Goal: Use online tool/utility: Utilize a website feature to perform a specific function

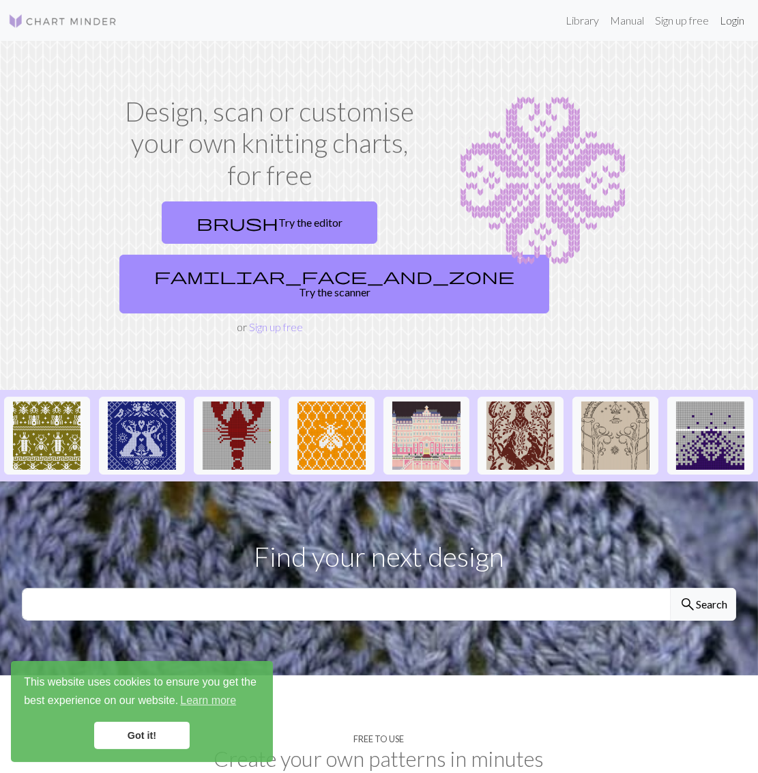
click at [732, 19] on link "Login" at bounding box center [732, 20] width 35 height 27
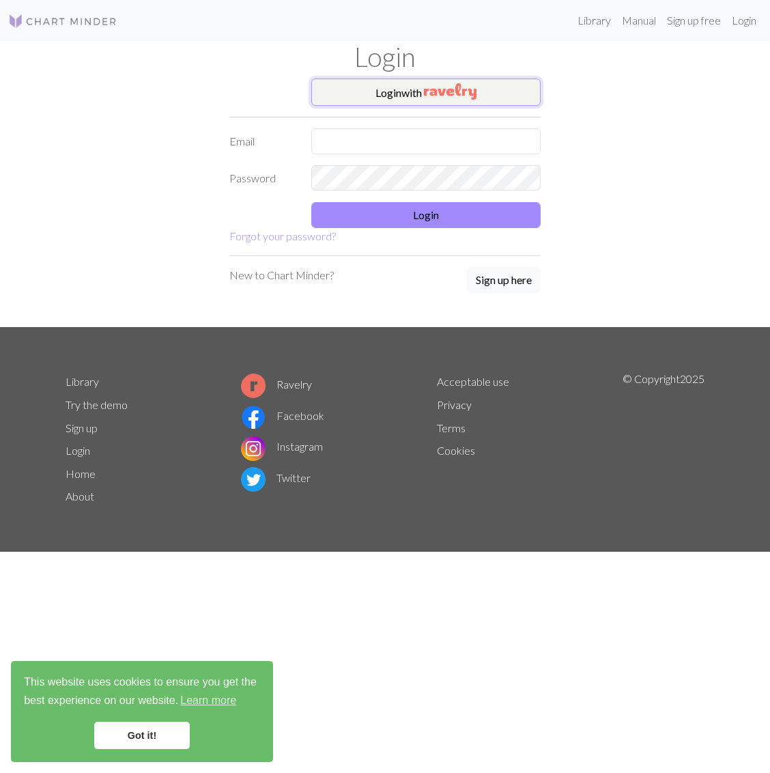
click at [429, 86] on img "button" at bounding box center [450, 91] width 53 height 16
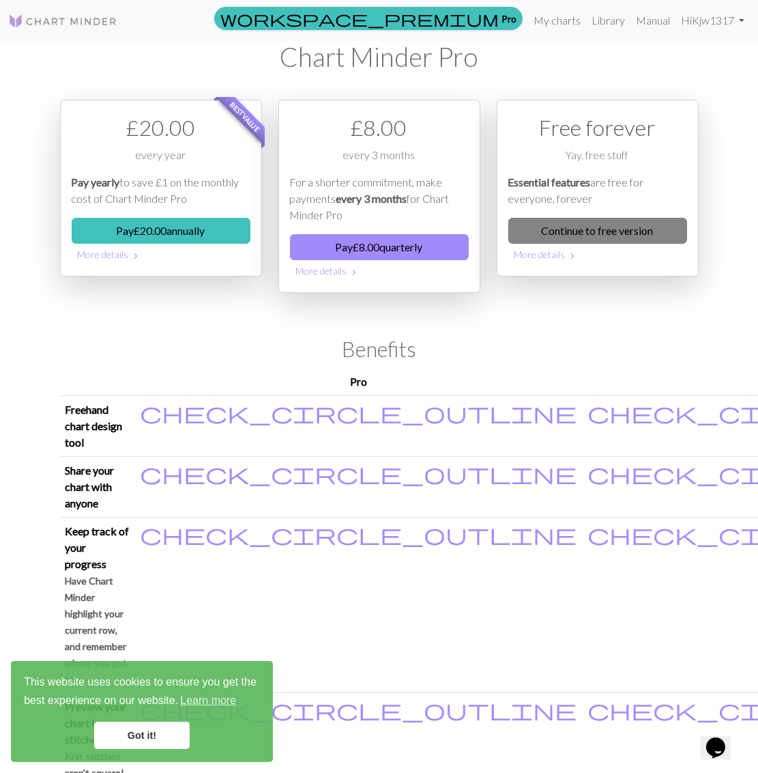
click at [639, 228] on link "Continue to free version" at bounding box center [597, 231] width 179 height 26
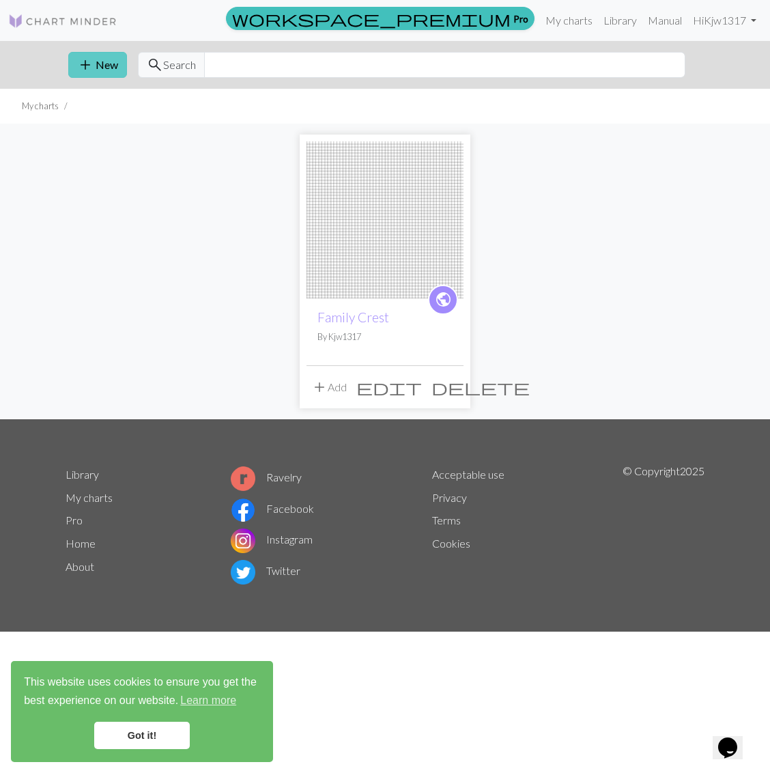
click at [90, 58] on span "add" at bounding box center [85, 64] width 16 height 19
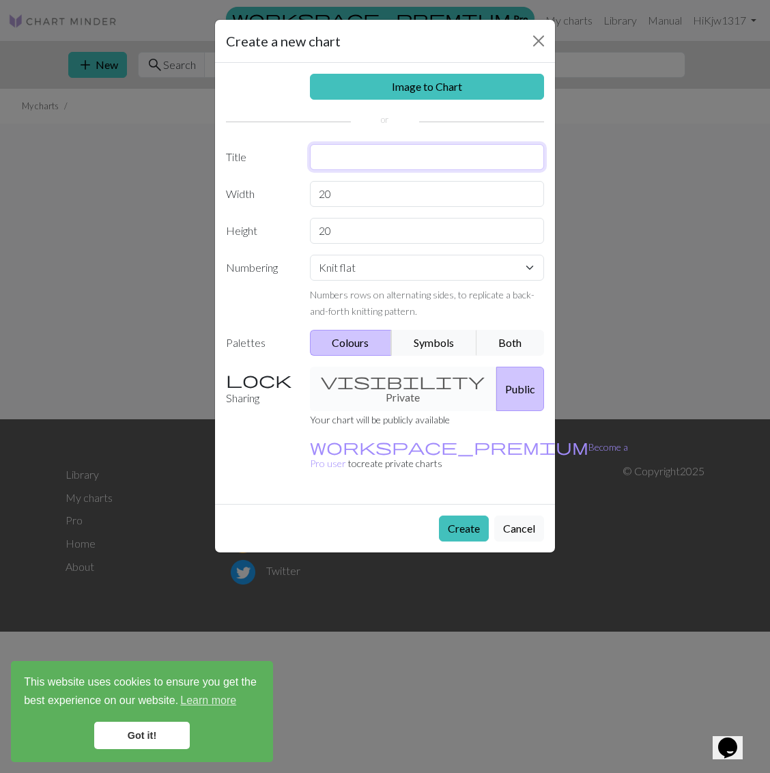
click at [381, 152] on input "text" at bounding box center [427, 157] width 235 height 26
type input "Bubble sweater"
click at [465, 515] on button "Create" at bounding box center [464, 528] width 50 height 26
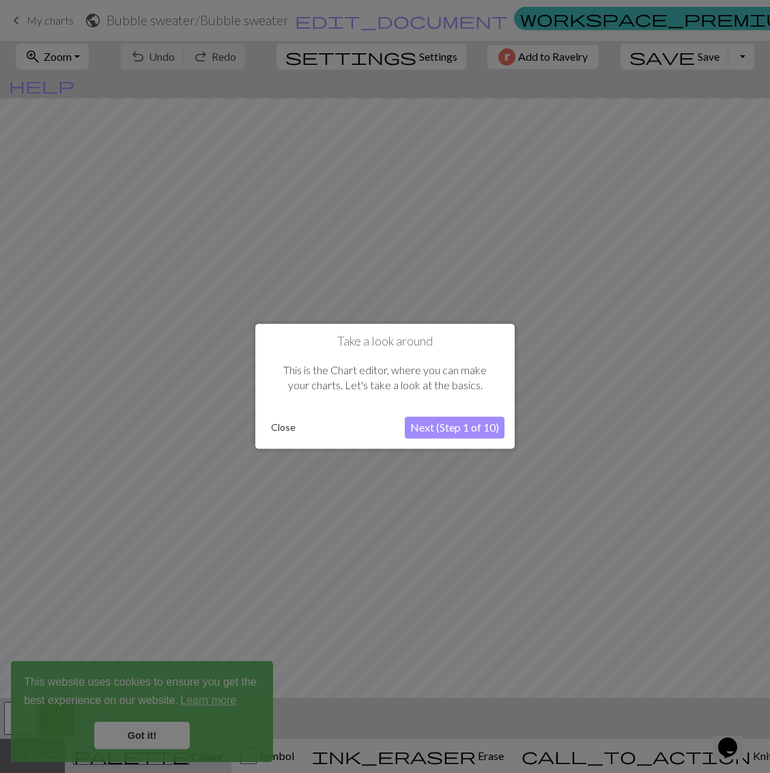
click at [470, 427] on button "Next (Step 1 of 10)" at bounding box center [455, 428] width 100 height 22
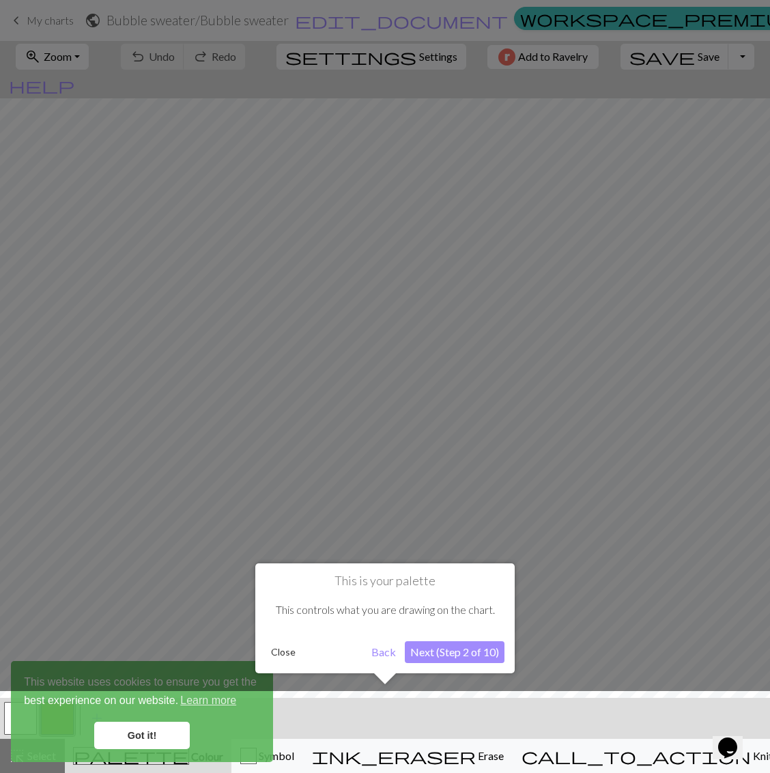
click at [282, 648] on button "Close" at bounding box center [282, 652] width 35 height 20
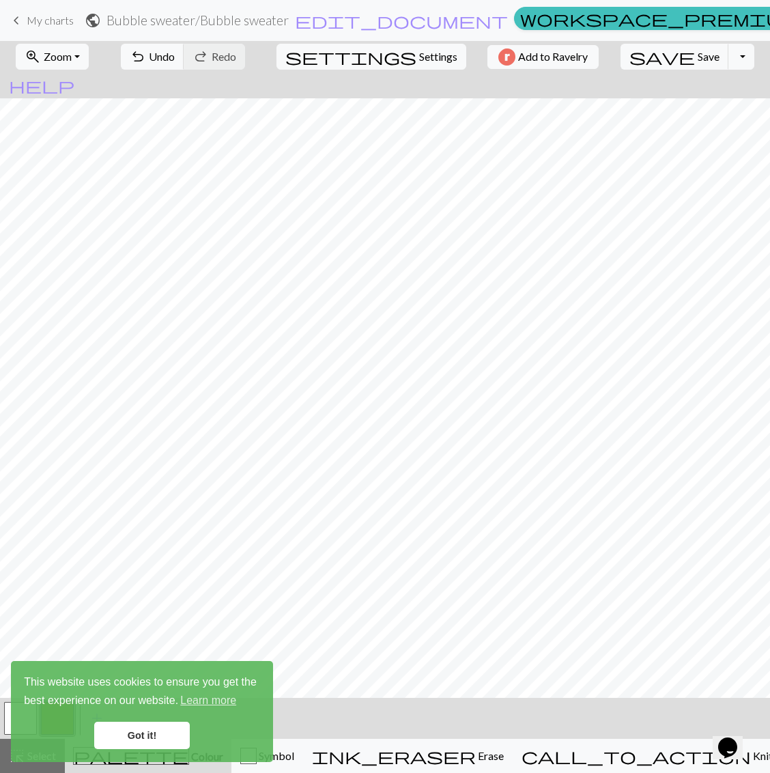
click at [137, 734] on link "Got it!" at bounding box center [142, 734] width 96 height 27
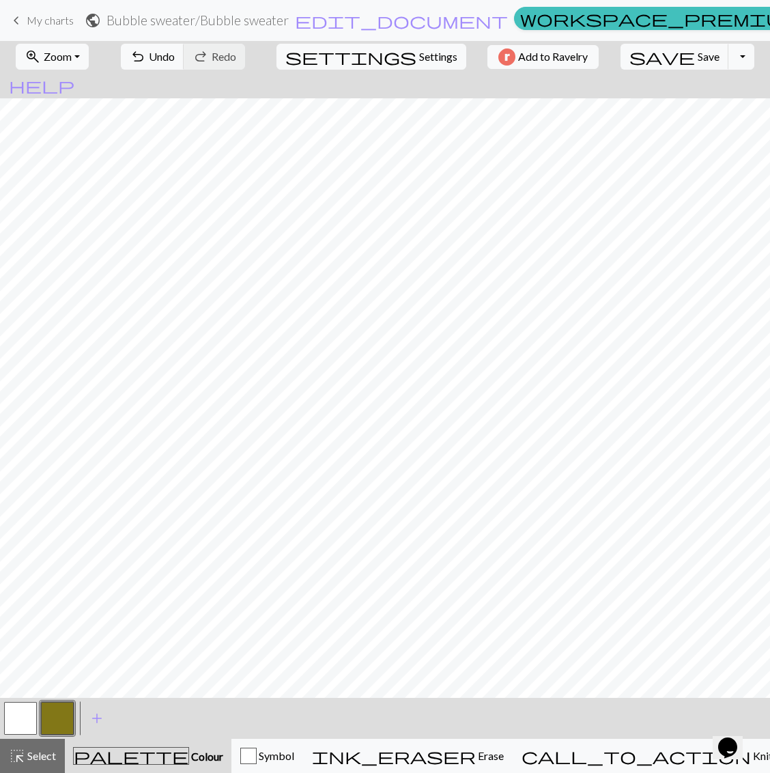
click at [8, 719] on button "button" at bounding box center [20, 718] width 33 height 33
drag, startPoint x: 55, startPoint y: 724, endPoint x: 72, endPoint y: 696, distance: 33.1
click at [56, 721] on button "button" at bounding box center [57, 718] width 33 height 33
drag, startPoint x: 31, startPoint y: 719, endPoint x: 66, endPoint y: 699, distance: 40.4
click at [35, 716] on button "button" at bounding box center [20, 718] width 33 height 33
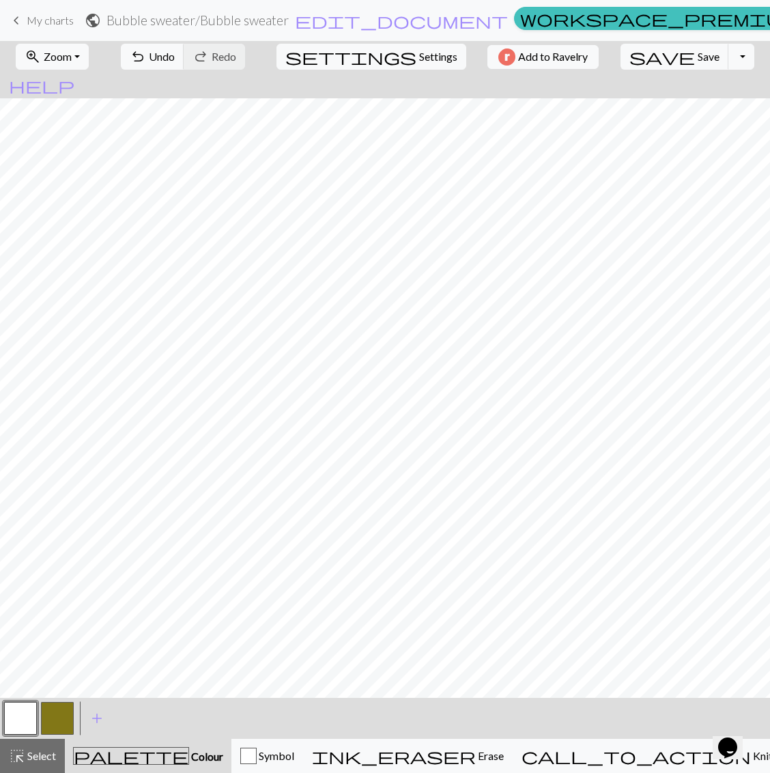
click at [56, 715] on button "button" at bounding box center [57, 718] width 33 height 33
click at [639, 61] on span "save" at bounding box center [662, 56] width 66 height 19
click at [419, 63] on span "Settings" at bounding box center [438, 56] width 38 height 16
select select "aran"
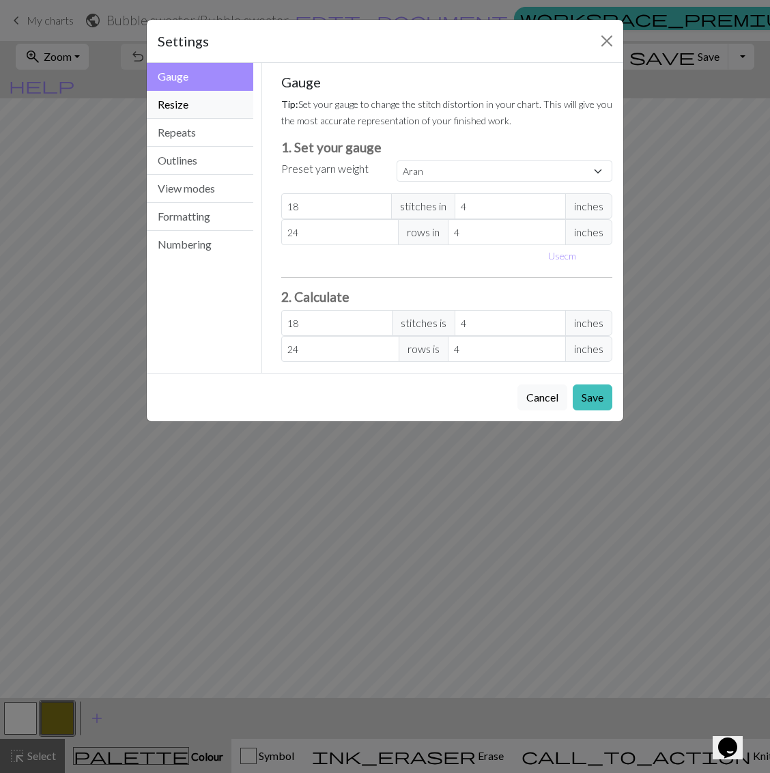
click at [188, 113] on button "Resize" at bounding box center [200, 105] width 106 height 28
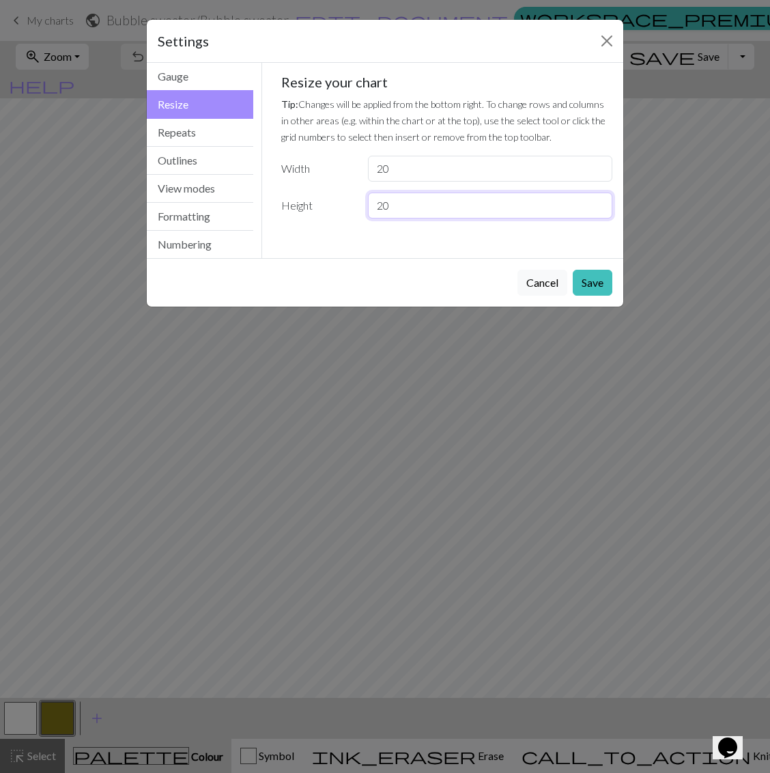
click at [407, 203] on input "20" at bounding box center [490, 205] width 244 height 26
click at [597, 201] on input "21" at bounding box center [490, 205] width 244 height 26
click at [597, 201] on input "22" at bounding box center [490, 205] width 244 height 26
click at [597, 201] on input "23" at bounding box center [490, 205] width 244 height 26
click at [597, 201] on input "24" at bounding box center [490, 205] width 244 height 26
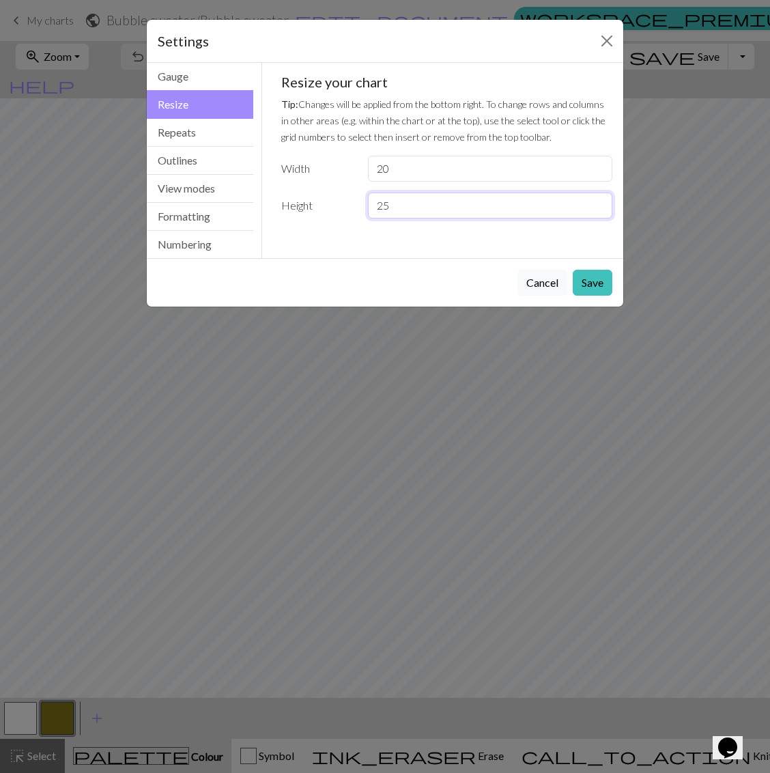
click at [597, 201] on input "25" at bounding box center [490, 205] width 244 height 26
click at [597, 201] on input "26" at bounding box center [490, 205] width 244 height 26
click at [597, 201] on input "27" at bounding box center [490, 205] width 244 height 26
click at [597, 201] on input "28" at bounding box center [490, 205] width 244 height 26
click at [597, 201] on input "29" at bounding box center [490, 205] width 244 height 26
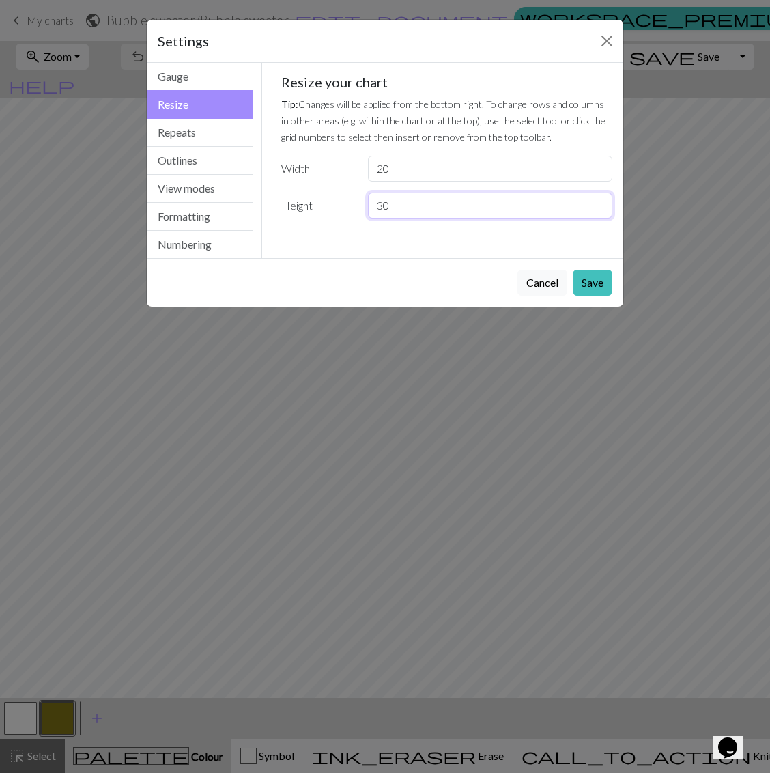
type input "30"
click at [597, 201] on input "30" at bounding box center [490, 205] width 244 height 26
click at [599, 284] on button "Save" at bounding box center [593, 283] width 40 height 26
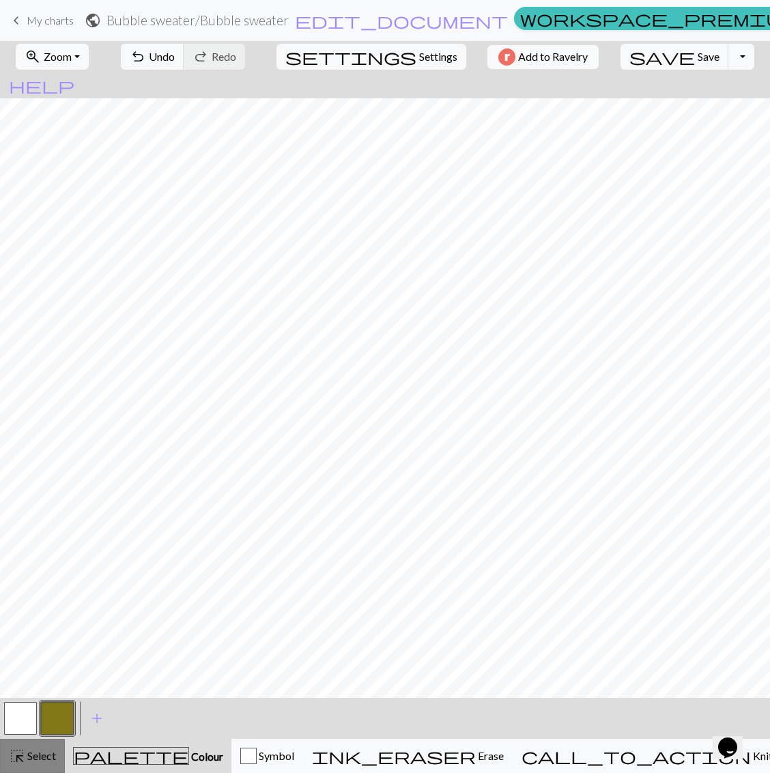
click at [26, 758] on span "Select" at bounding box center [40, 755] width 31 height 13
click at [419, 61] on span "Settings" at bounding box center [438, 56] width 38 height 16
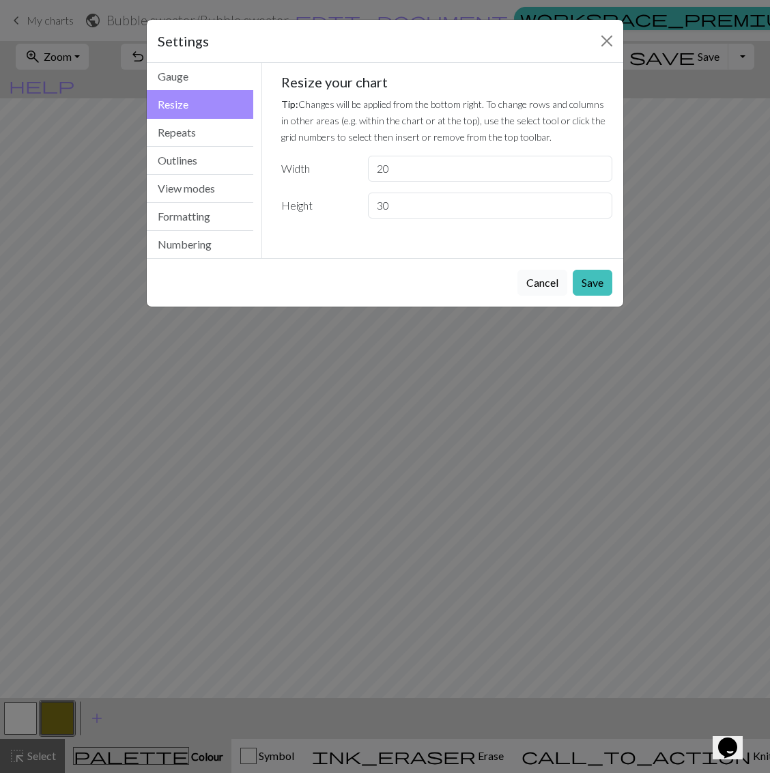
click at [532, 283] on button "Cancel" at bounding box center [542, 283] width 50 height 26
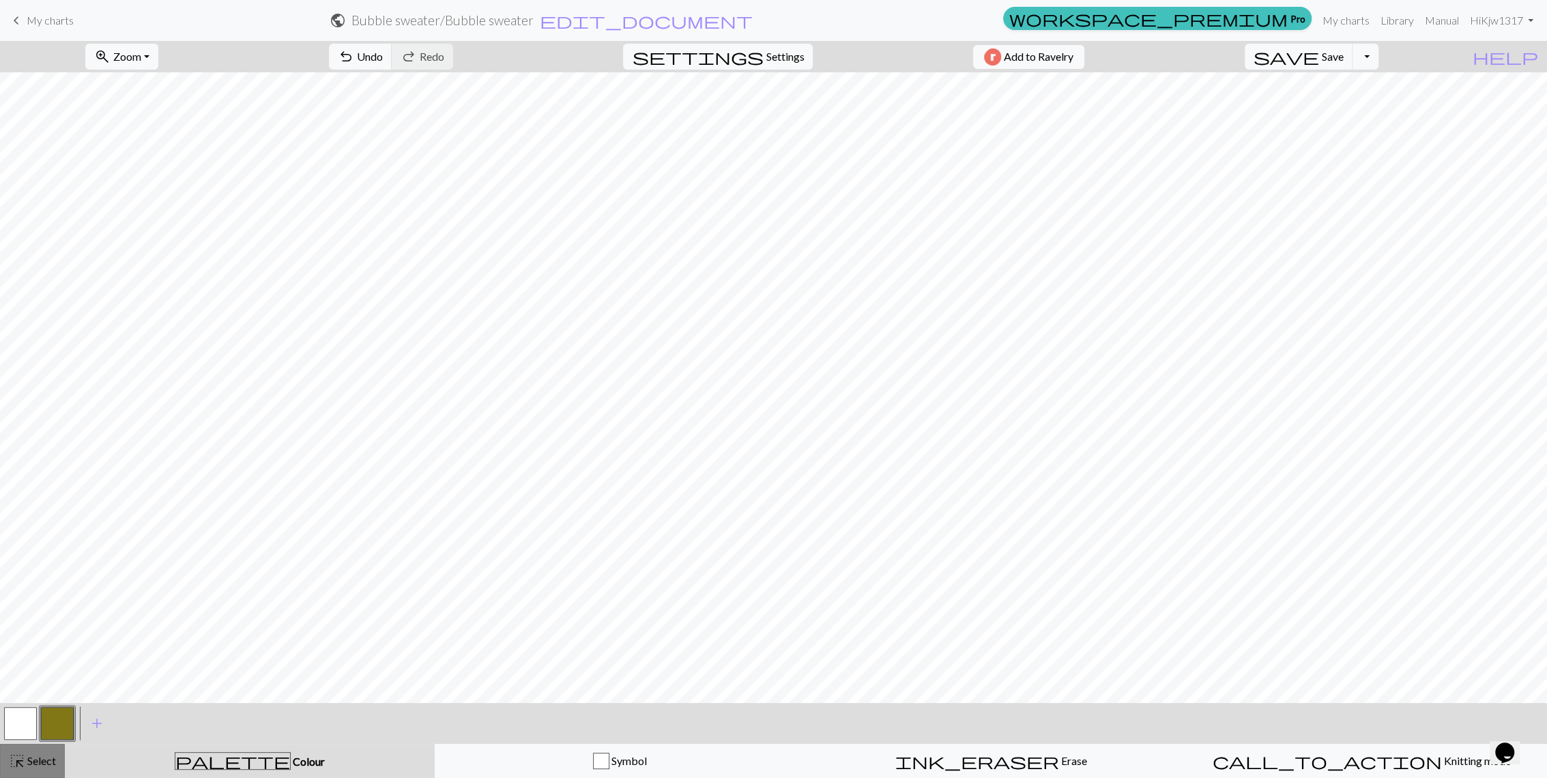
click at [44, 762] on span "Select" at bounding box center [40, 760] width 31 height 13
click at [758, 65] on button "settings Settings" at bounding box center [718, 57] width 190 height 26
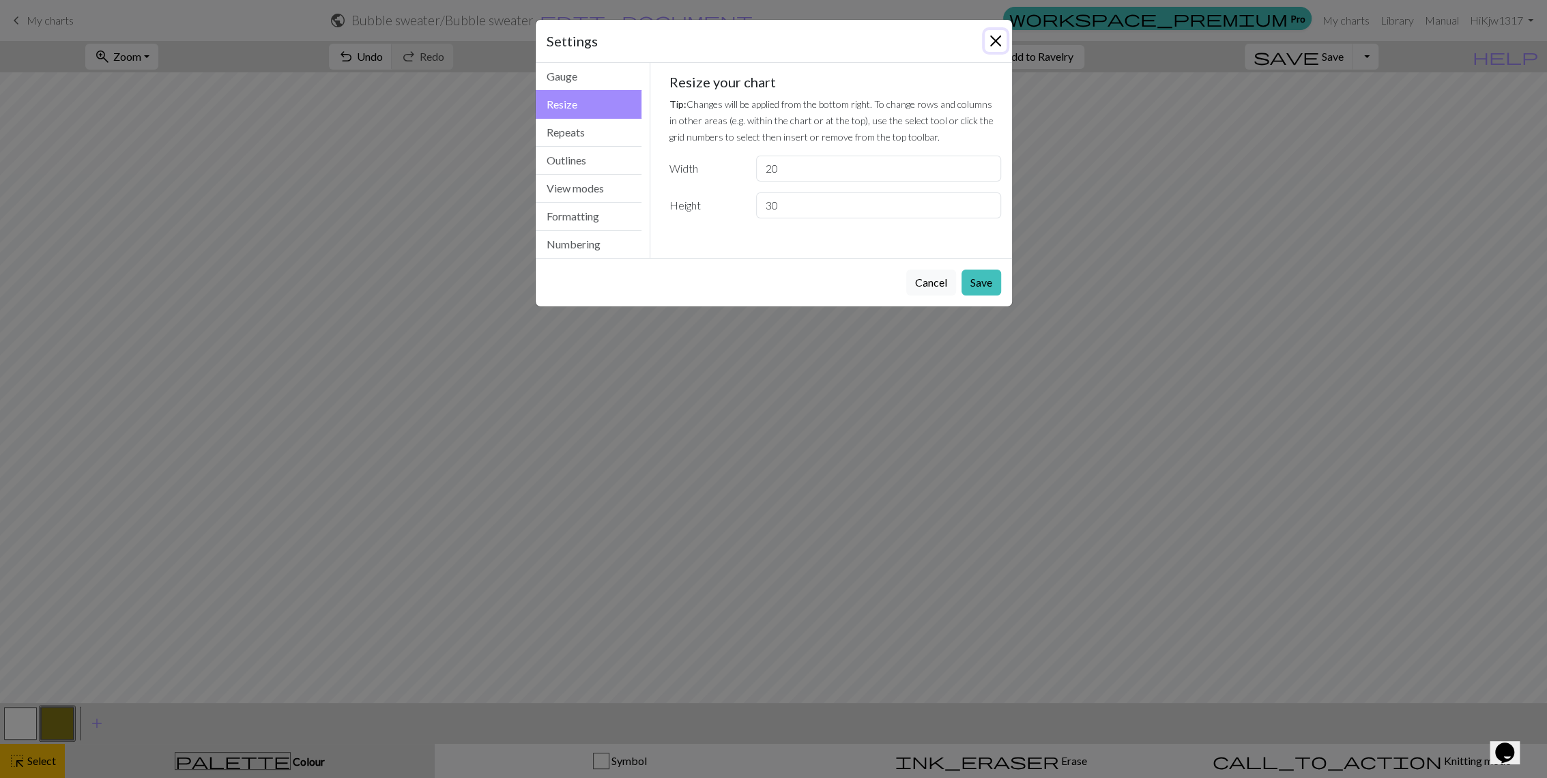
click at [758, 45] on button "Close" at bounding box center [996, 41] width 22 height 22
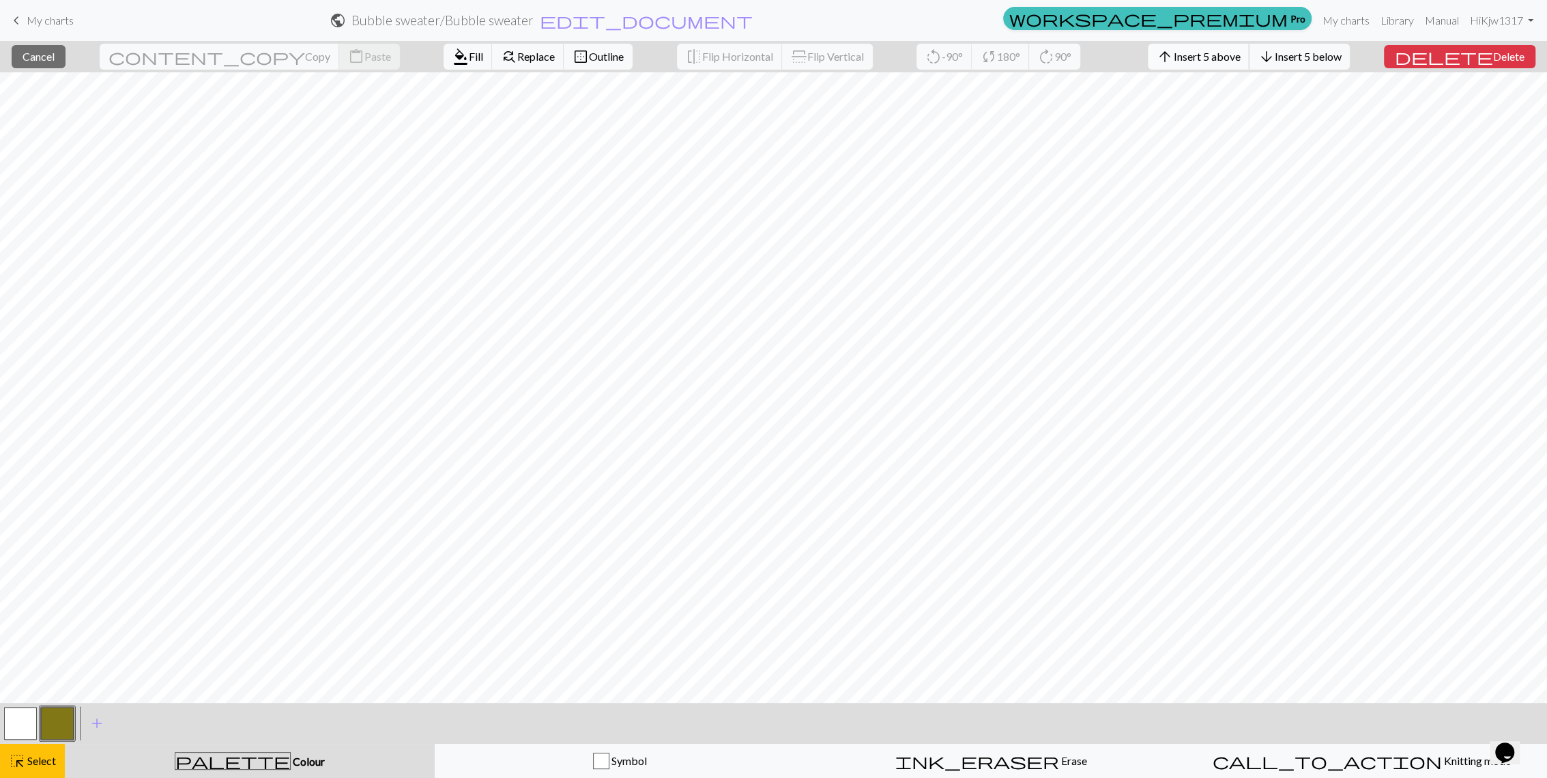
click at [758, 59] on span "Insert 5 above" at bounding box center [1206, 56] width 67 height 13
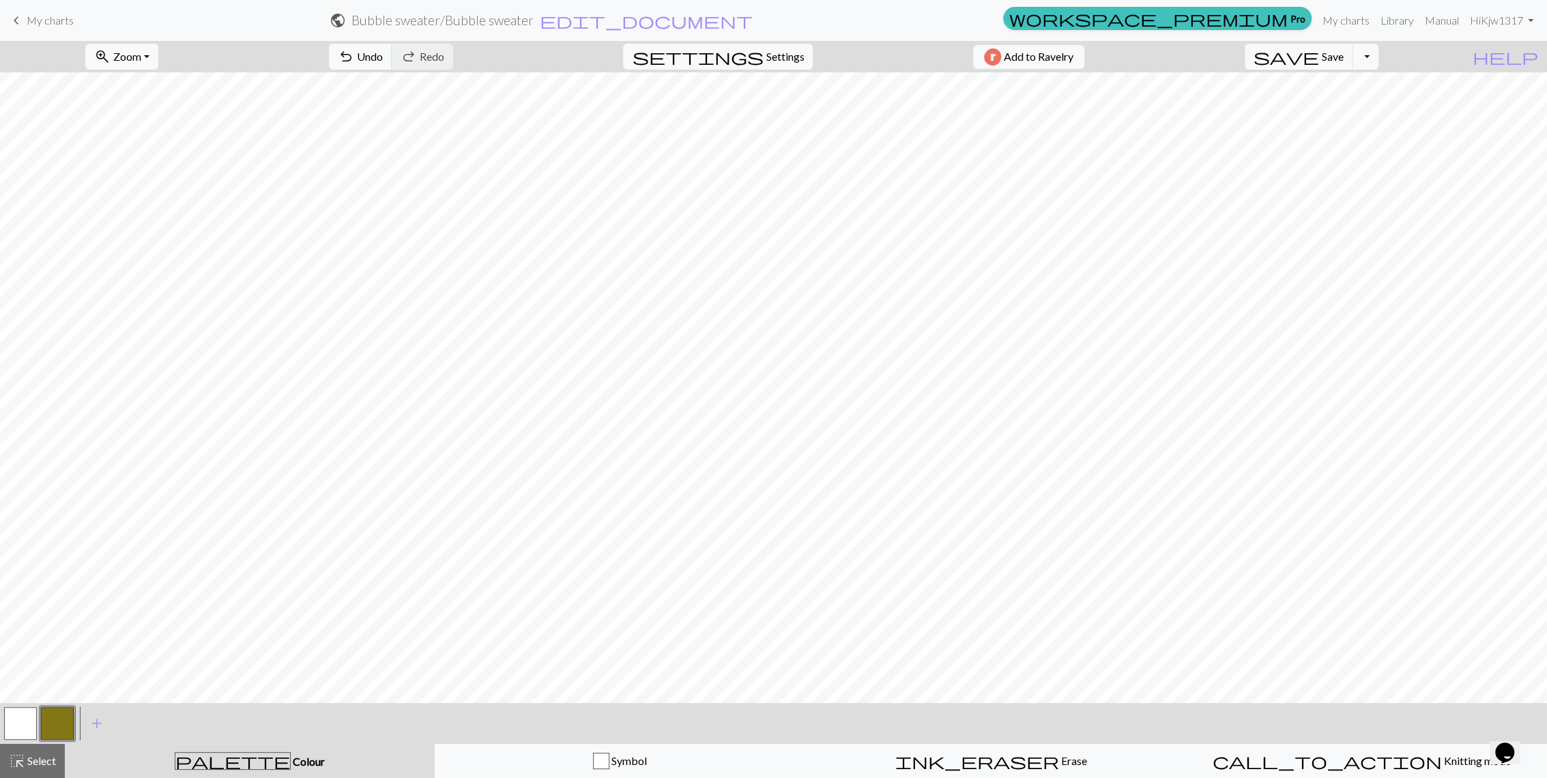
click at [23, 713] on button "button" at bounding box center [20, 723] width 33 height 33
click at [16, 718] on button "button" at bounding box center [20, 723] width 33 height 33
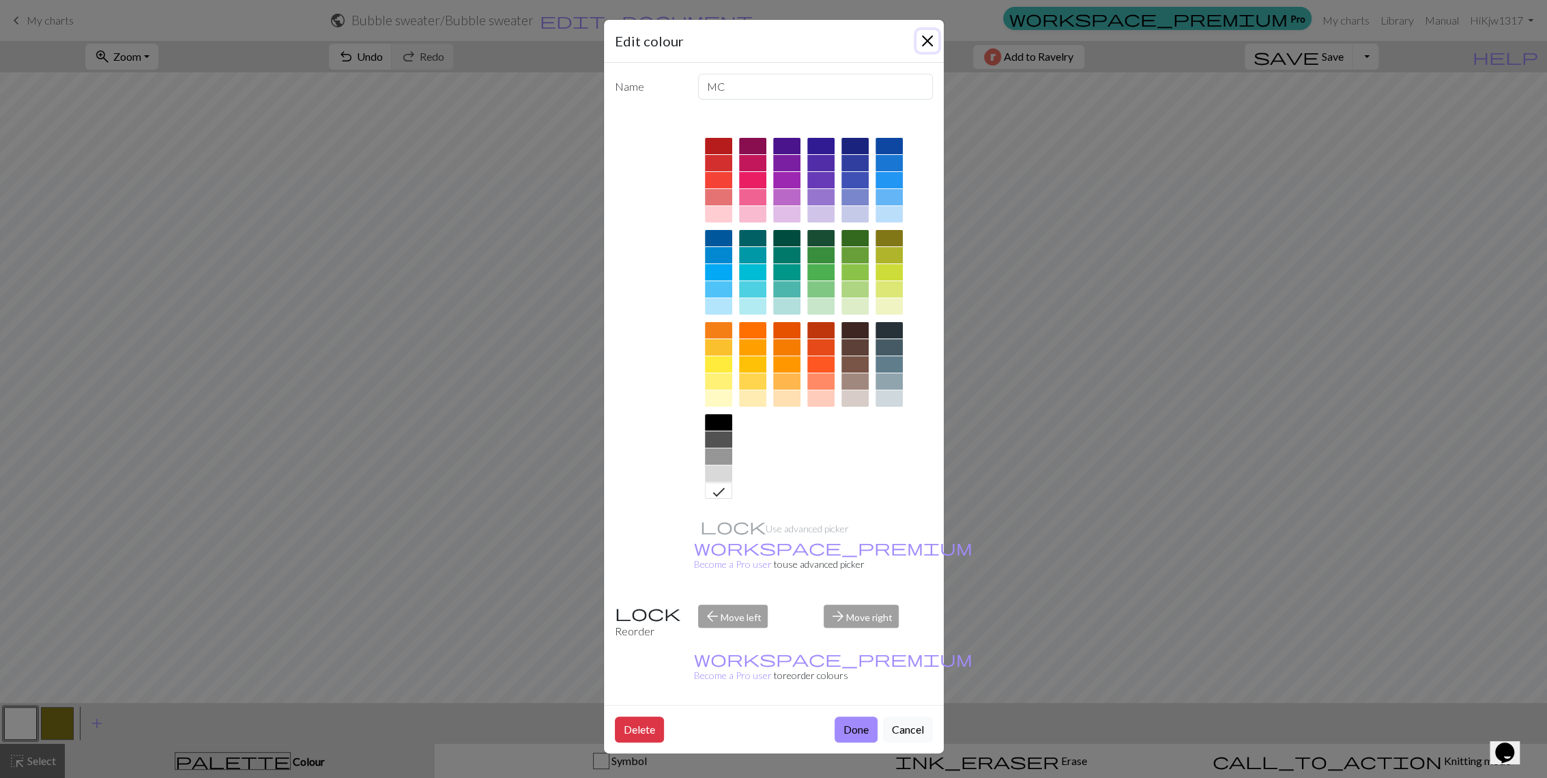
click at [758, 37] on button "Close" at bounding box center [928, 41] width 22 height 22
